Goal: Book appointment/travel/reservation

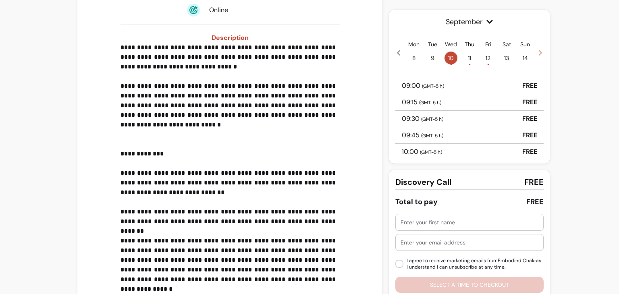
scroll to position [173, 0]
click at [444, 83] on div "09:00 ( GMT-5 h ) FREE" at bounding box center [470, 86] width 148 height 17
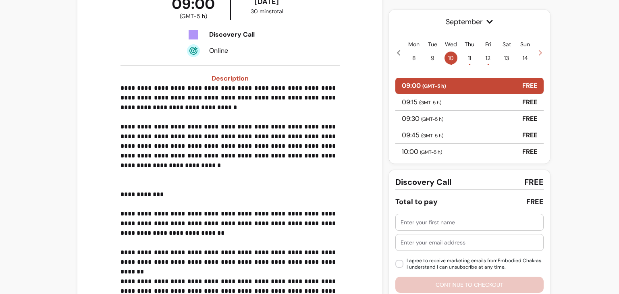
scroll to position [213, 0]
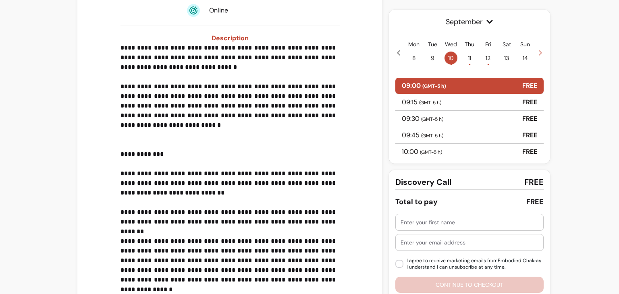
click at [446, 221] on input "text" at bounding box center [470, 223] width 138 height 8
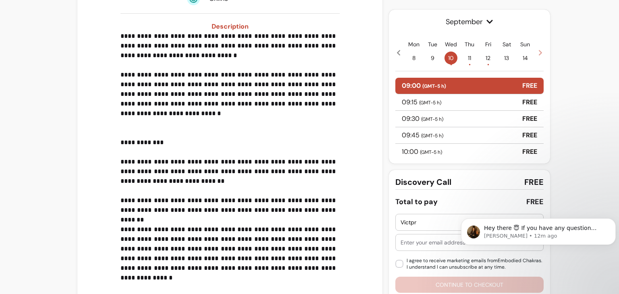
scroll to position [226, 0]
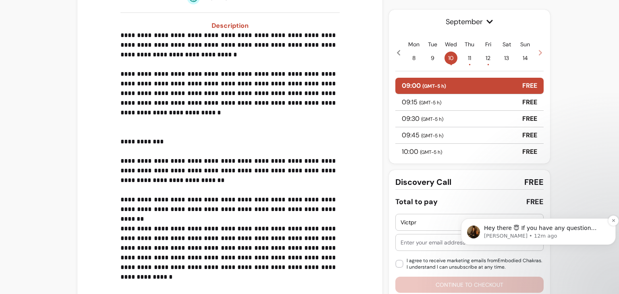
click at [529, 231] on p "Hey there 😇 If you have any question about what you can do with Fluum, I'm here…" at bounding box center [545, 229] width 122 height 8
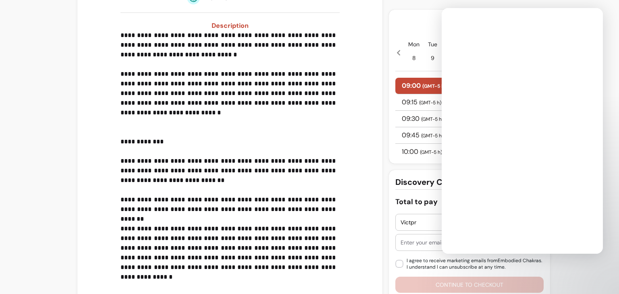
scroll to position [0, 0]
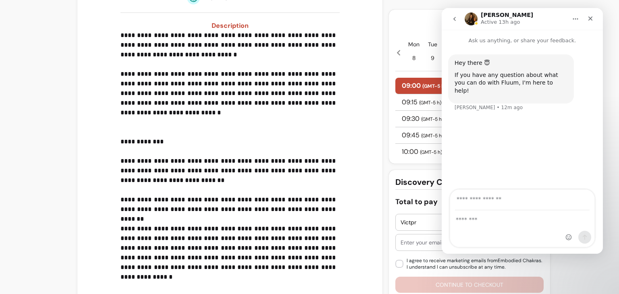
click at [389, 162] on div "September Mon 8 Tue 9 Wed 10 • Thu 11 • Fri 12 • Sat 13 Sun 14 09:00 ( GMT-5 h …" at bounding box center [469, 87] width 161 height 154
click at [593, 21] on icon "Close" at bounding box center [591, 18] width 6 height 6
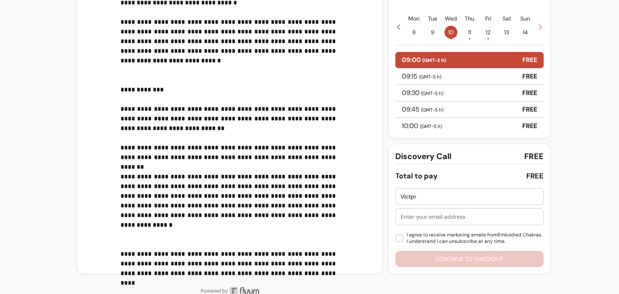
scroll to position [291, 0]
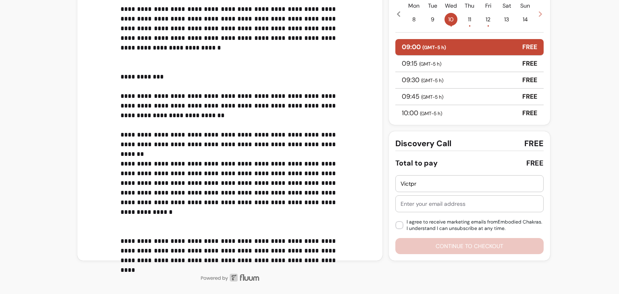
click at [423, 187] on input "Victpr" at bounding box center [470, 184] width 138 height 8
type input "[PERSON_NAME]"
click at [416, 196] on div at bounding box center [470, 204] width 148 height 17
click at [415, 201] on input "text" at bounding box center [470, 204] width 138 height 8
click at [422, 203] on input "victorsmioths345@gmail.c" at bounding box center [470, 204] width 138 height 8
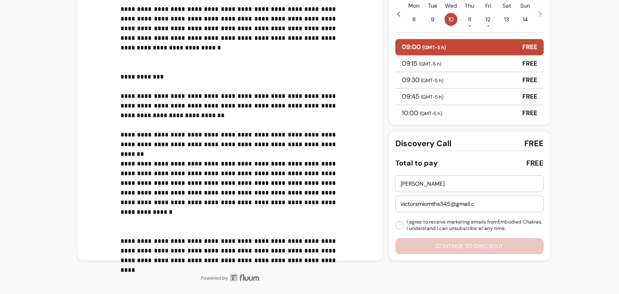
click at [480, 205] on input "victorsmiomths345@gmail.c" at bounding box center [470, 204] width 138 height 8
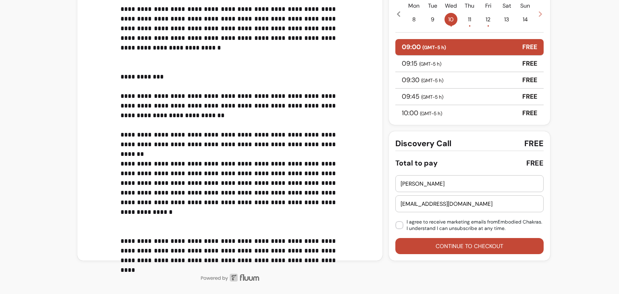
type input "[EMAIL_ADDRESS][DOMAIN_NAME]"
click at [428, 244] on button "Continue to checkout" at bounding box center [470, 246] width 148 height 16
